Goal: Find specific page/section: Find specific page/section

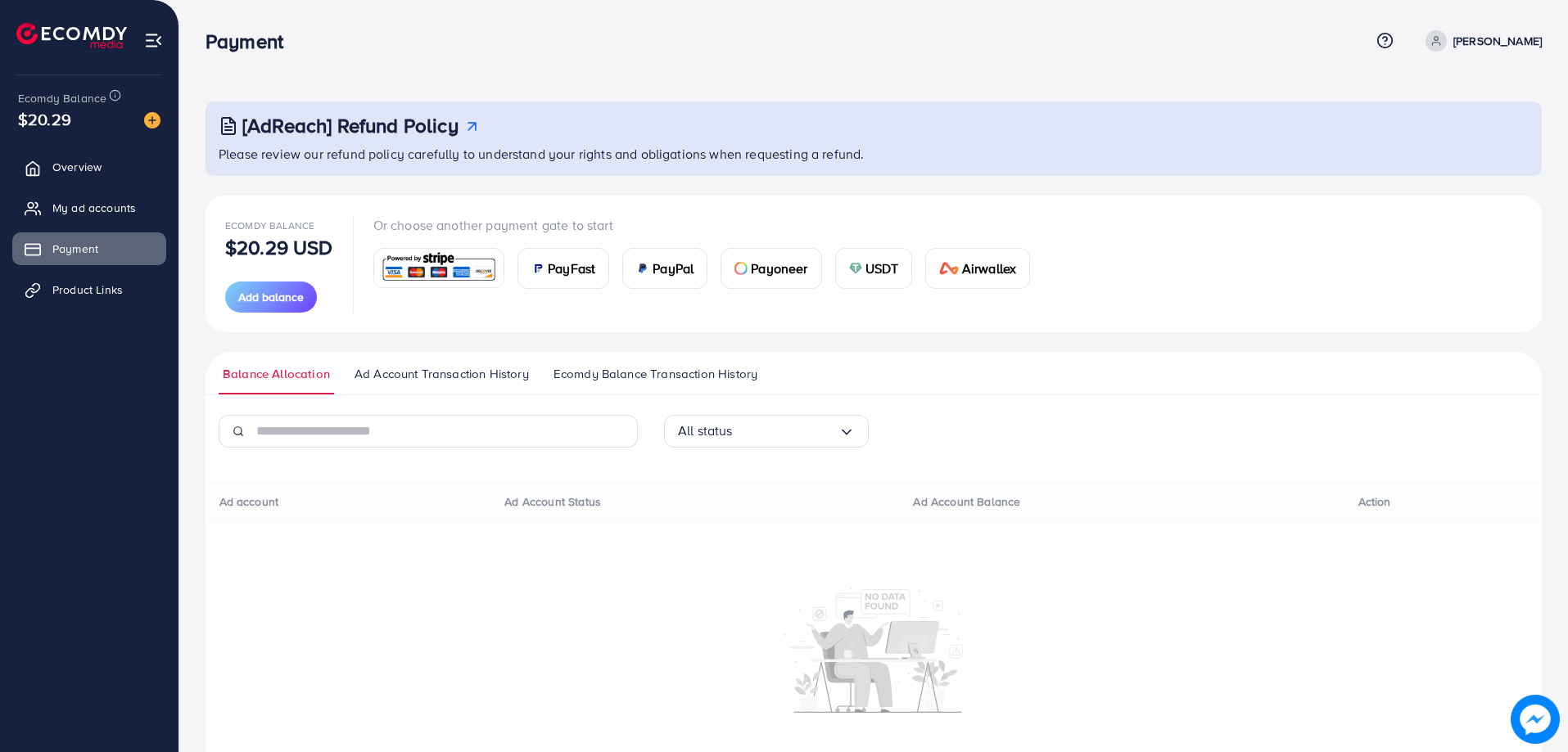
click at [93, 272] on ul "Overview My ad accounts Payment Product Links" at bounding box center [89, 234] width 178 height 180
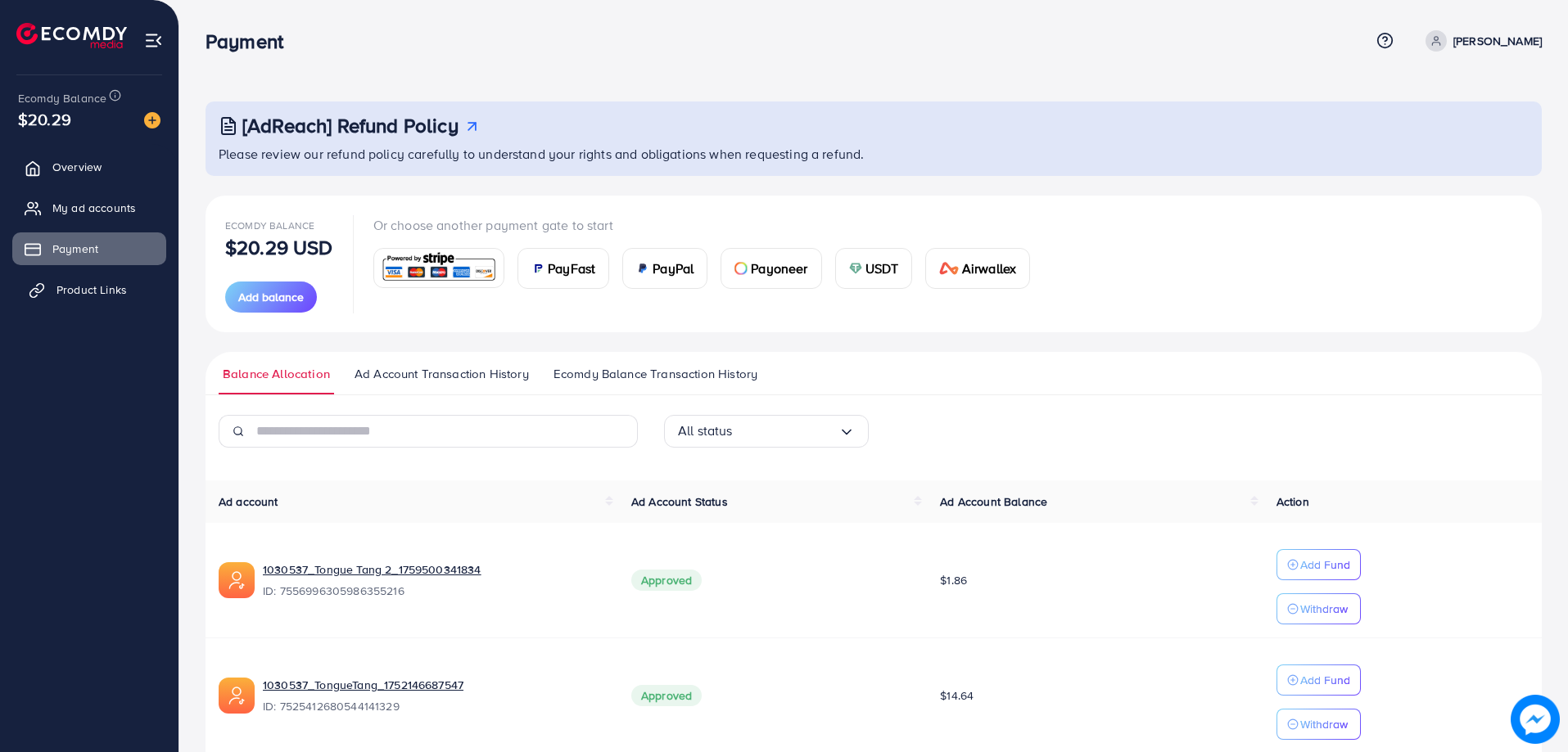
click at [100, 287] on span "Product Links" at bounding box center [92, 289] width 71 height 16
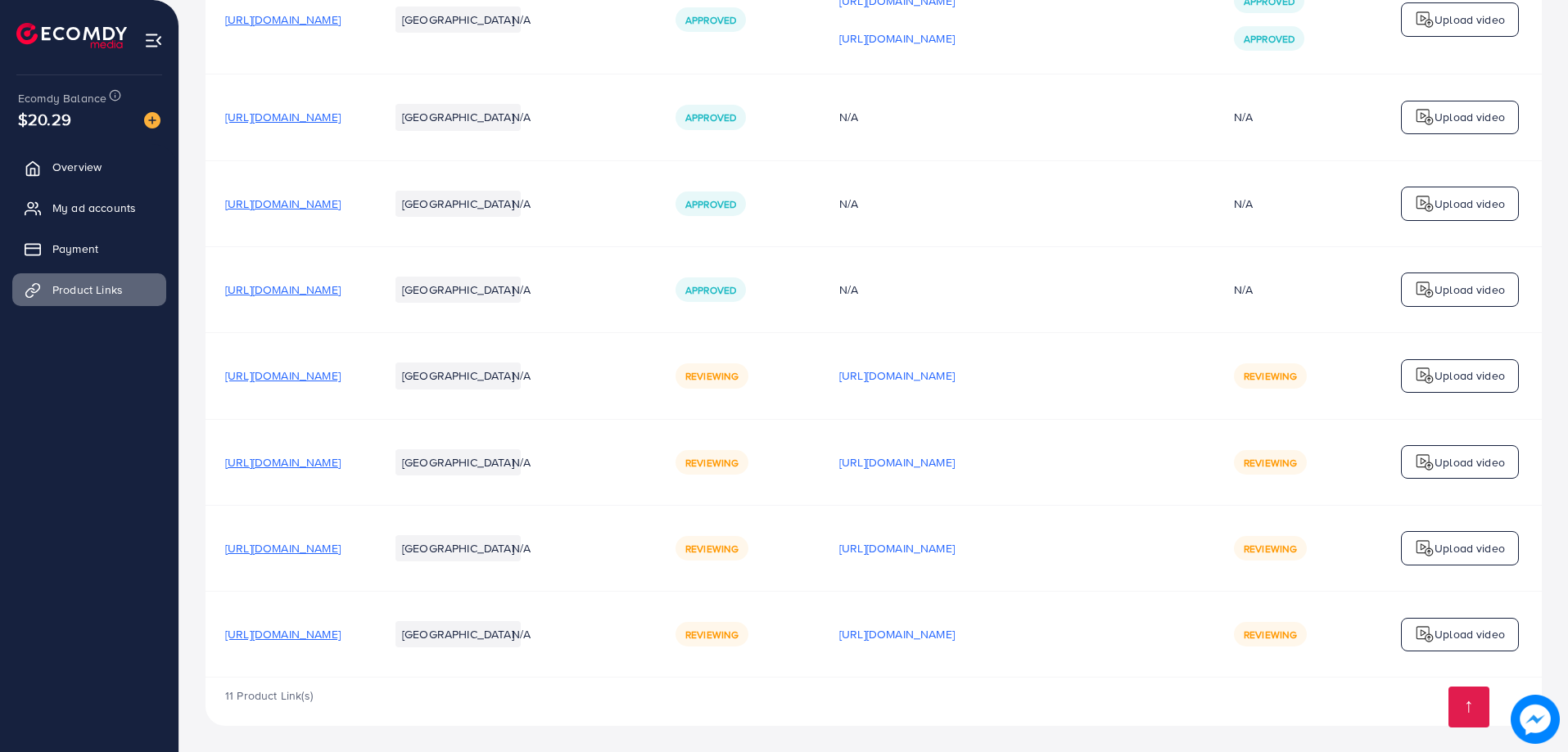
scroll to position [928, 0]
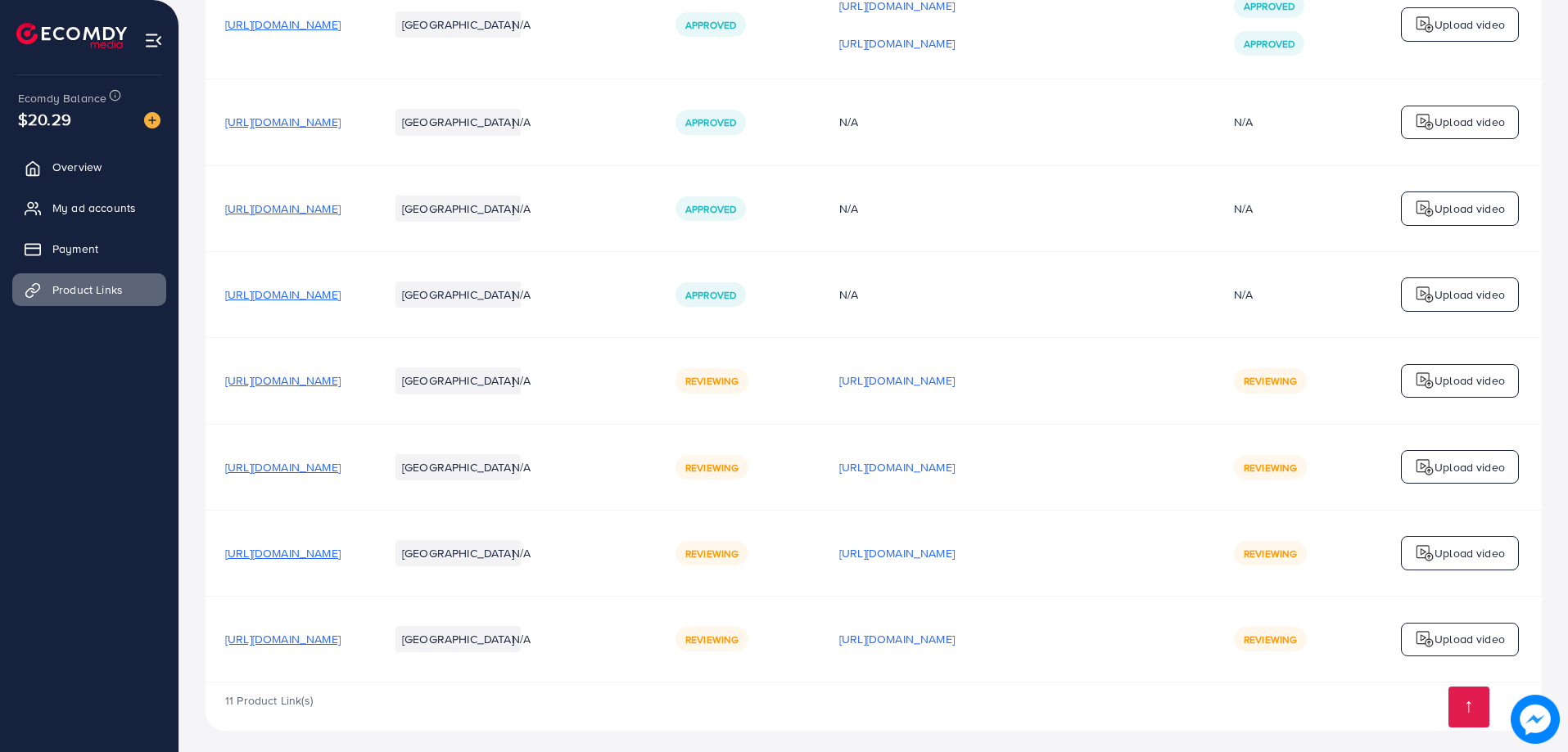
scroll to position [928, 0]
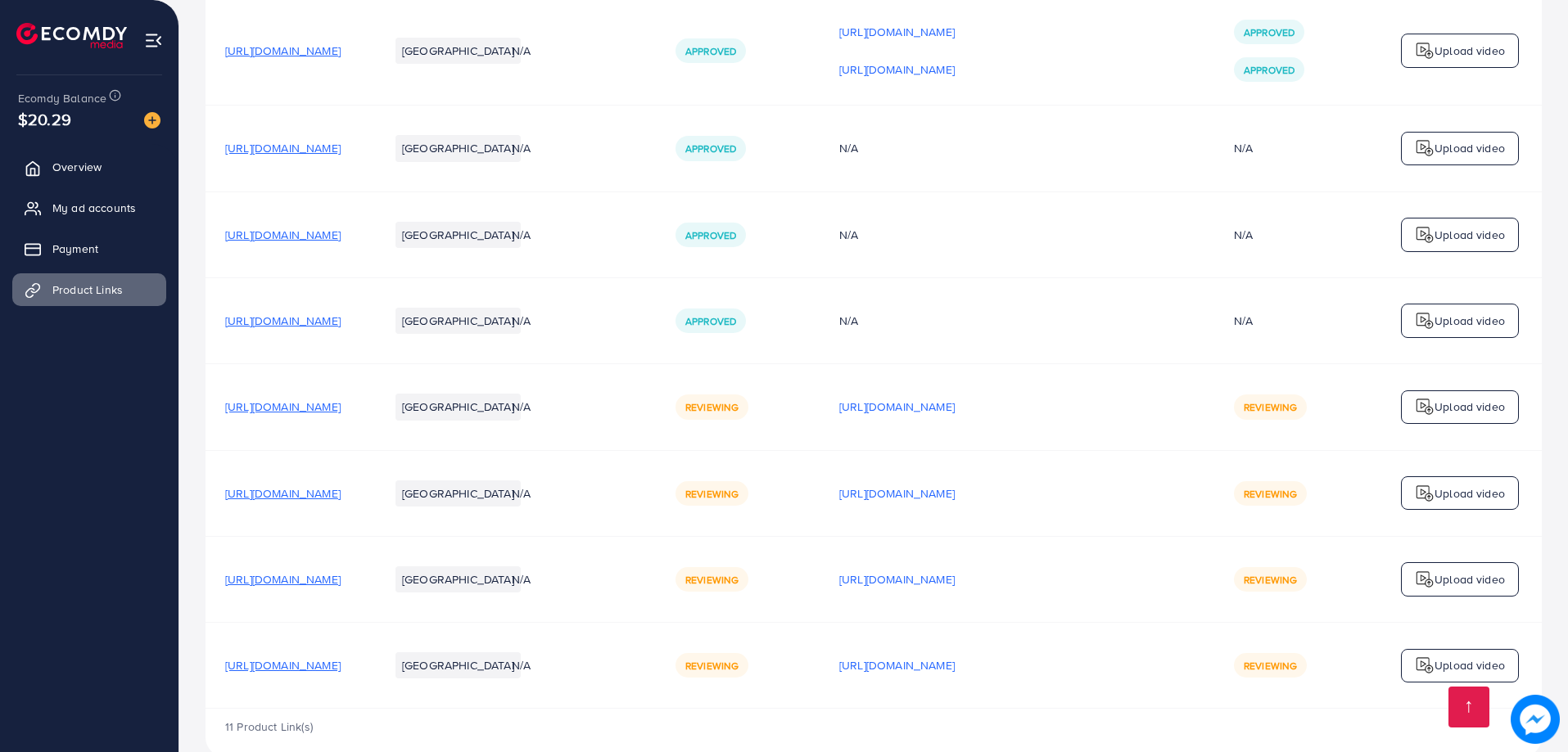
scroll to position [928, 0]
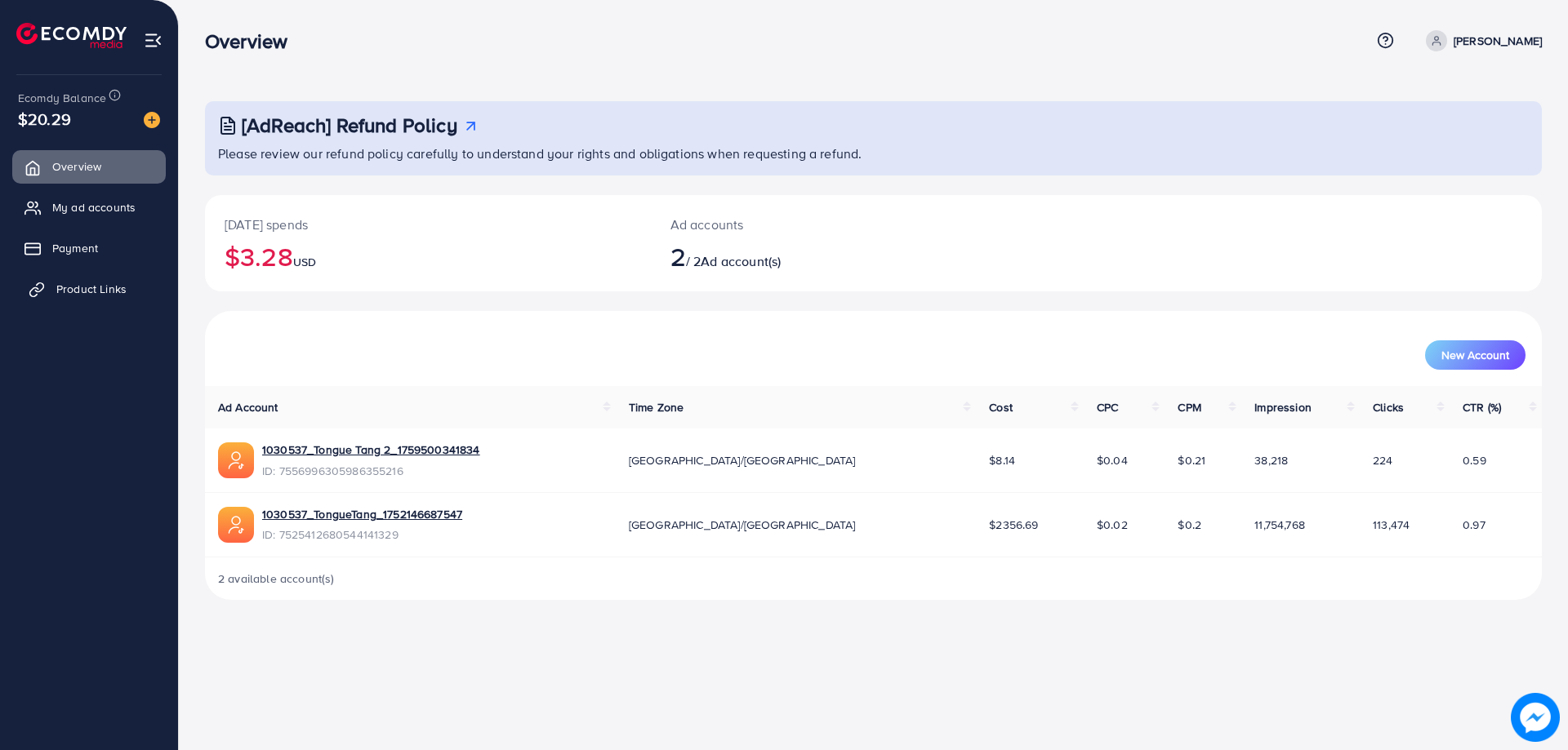
click at [75, 278] on link "Product Links" at bounding box center [89, 288] width 153 height 33
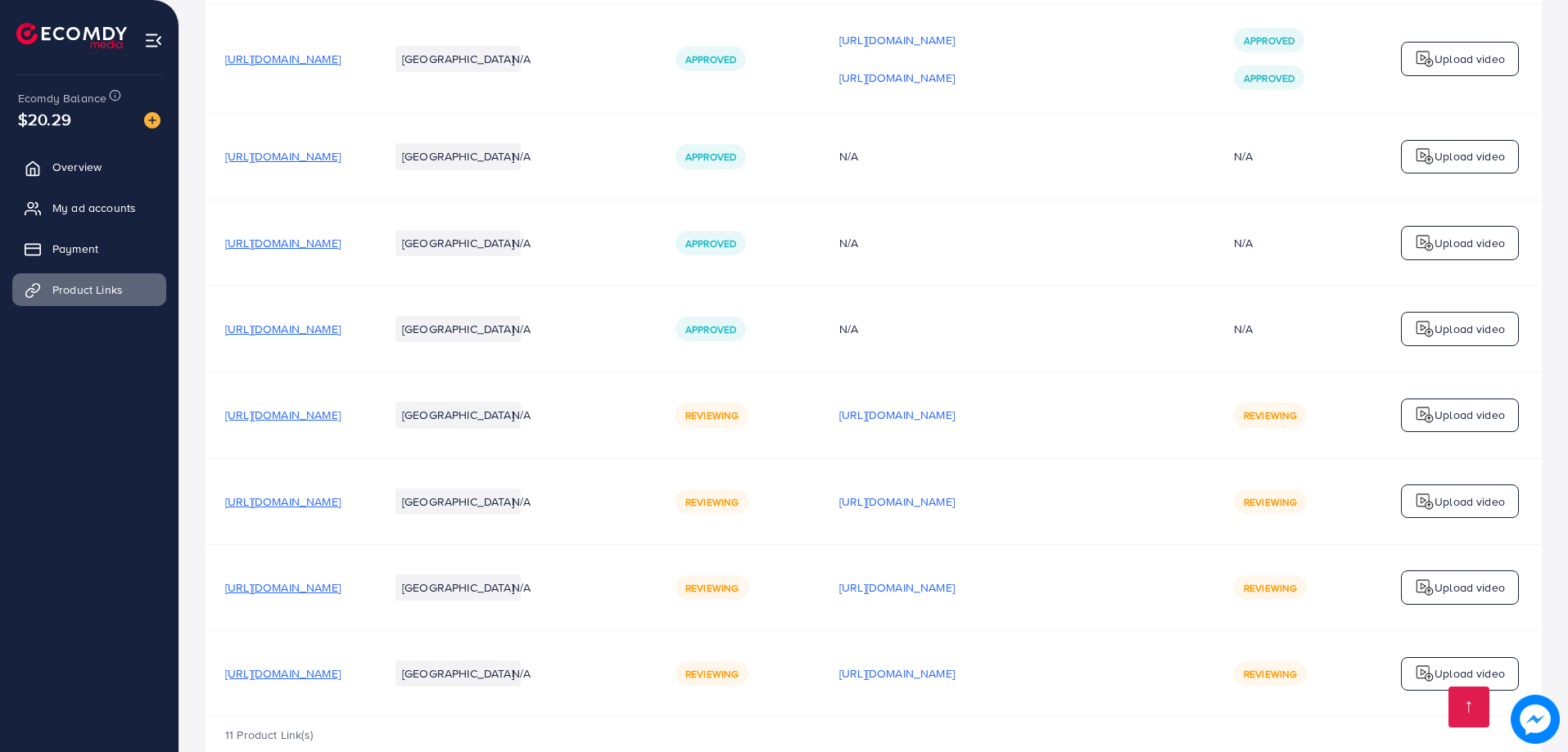
scroll to position [928, 0]
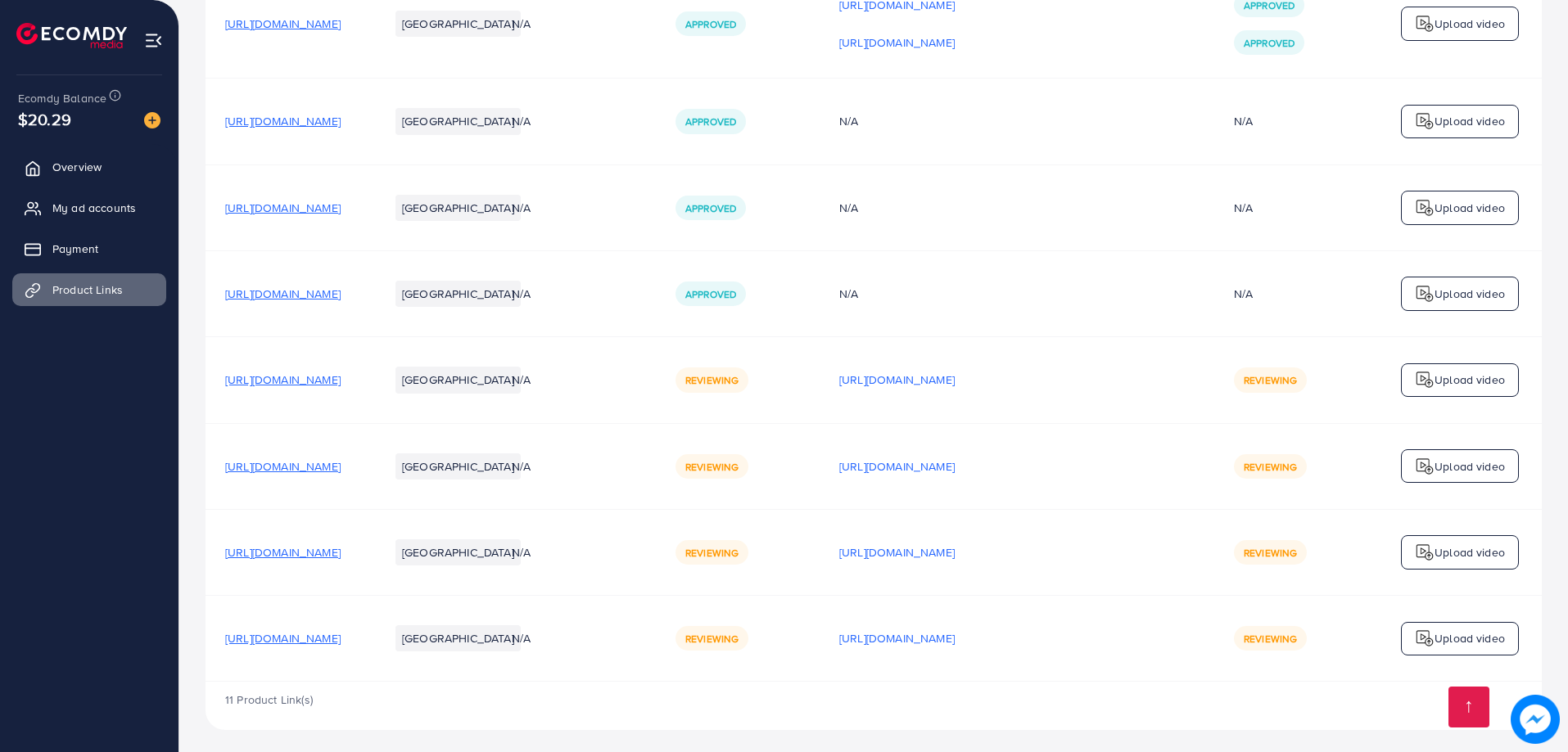
scroll to position [928, 0]
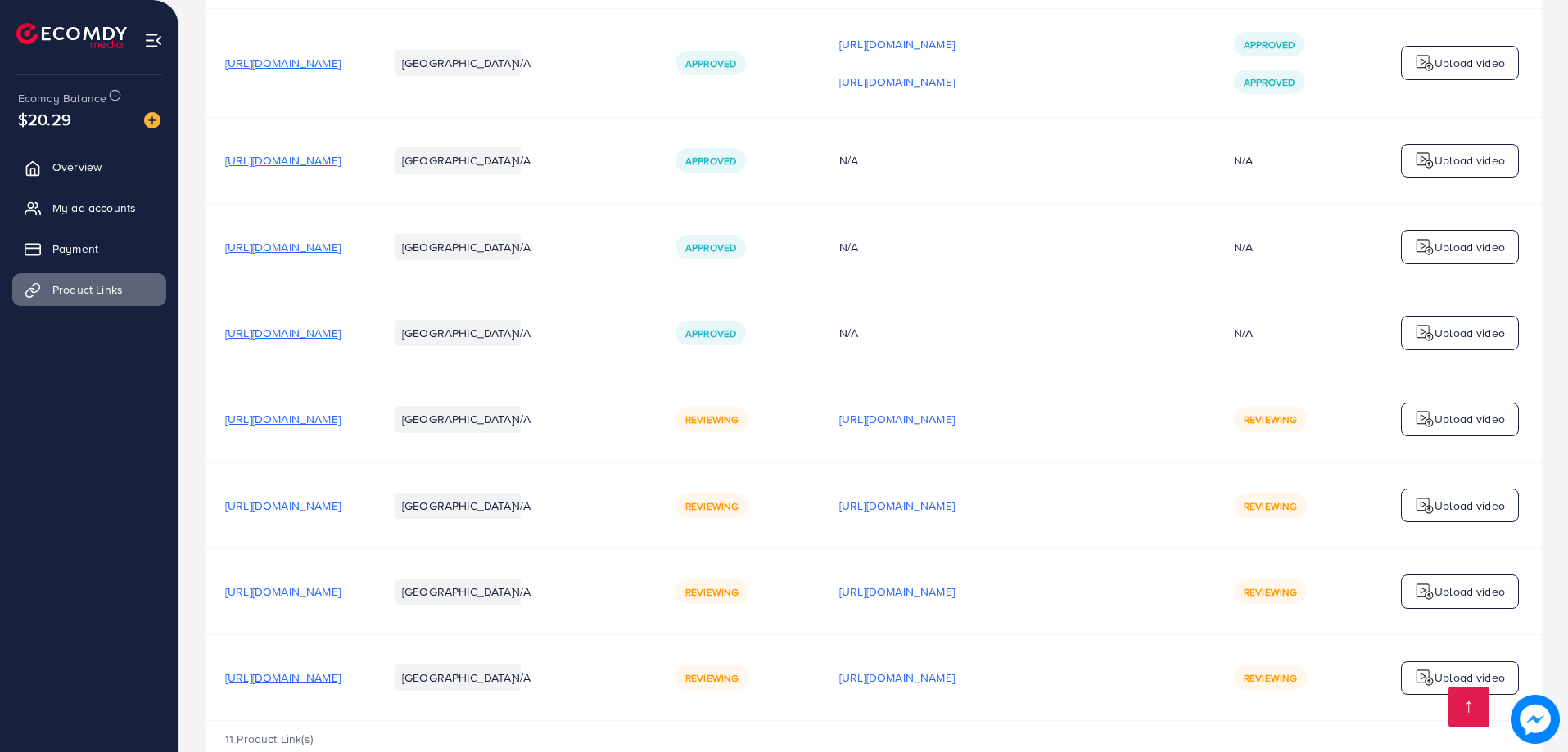
scroll to position [928, 0]
